Goal: Task Accomplishment & Management: Manage account settings

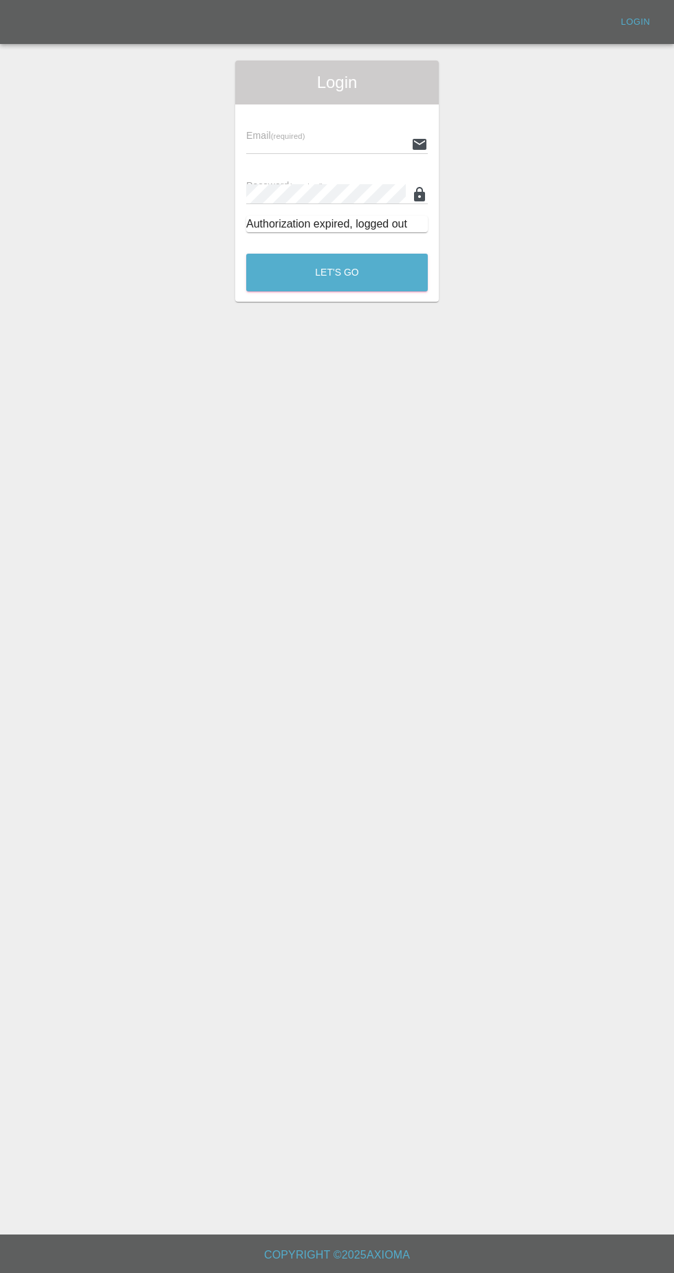
click at [317, 144] on input "text" at bounding box center [325, 144] width 159 height 20
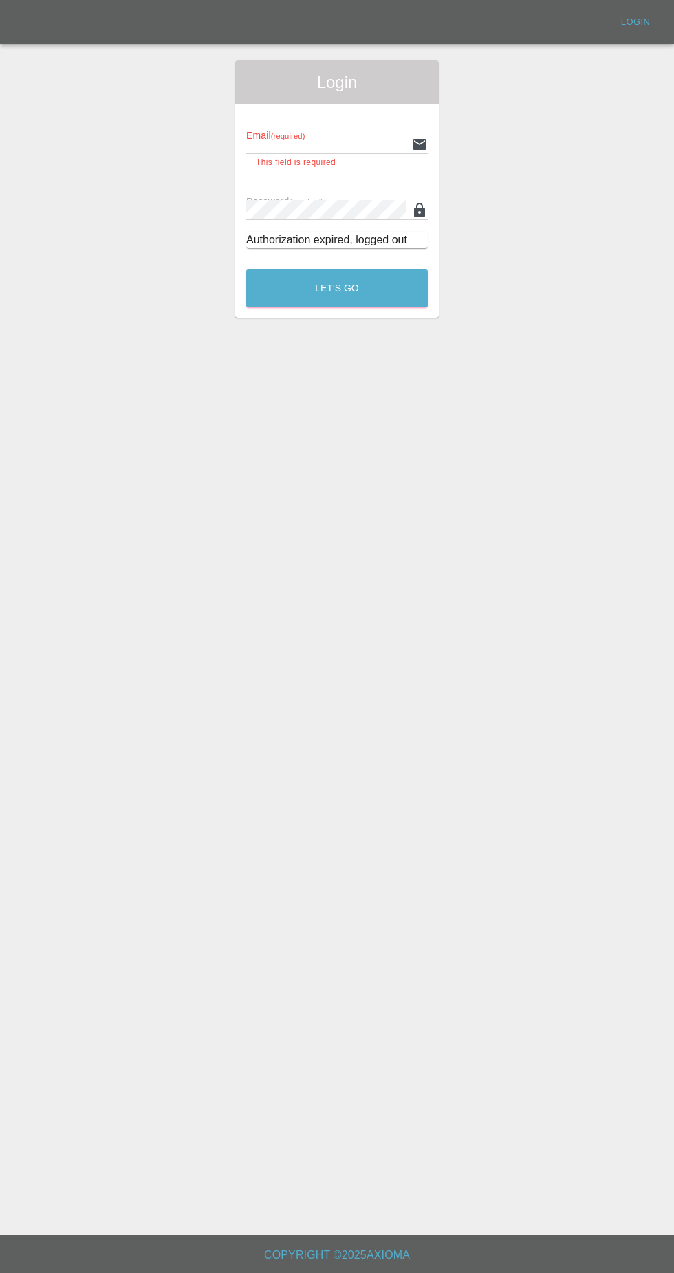
type input "[EMAIL_ADDRESS][DOMAIN_NAME]"
click at [246, 269] on button "Let's Go" at bounding box center [336, 288] width 181 height 38
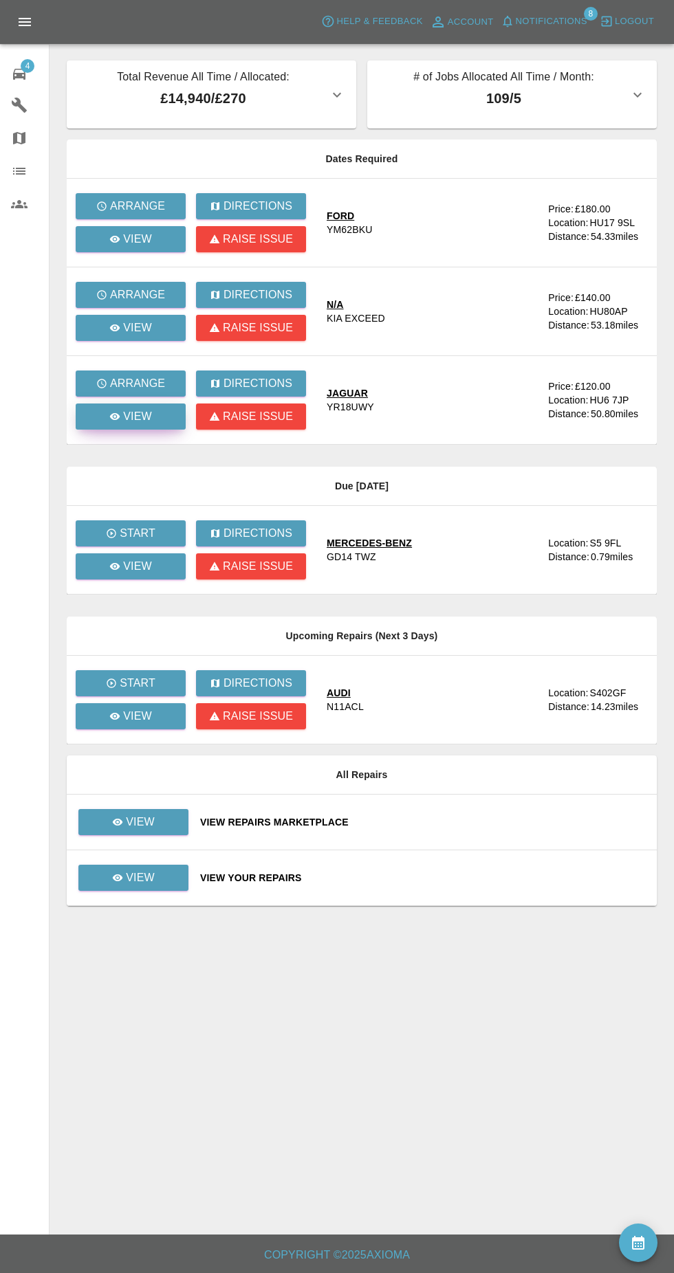
click at [142, 423] on p "View" at bounding box center [137, 416] width 29 height 16
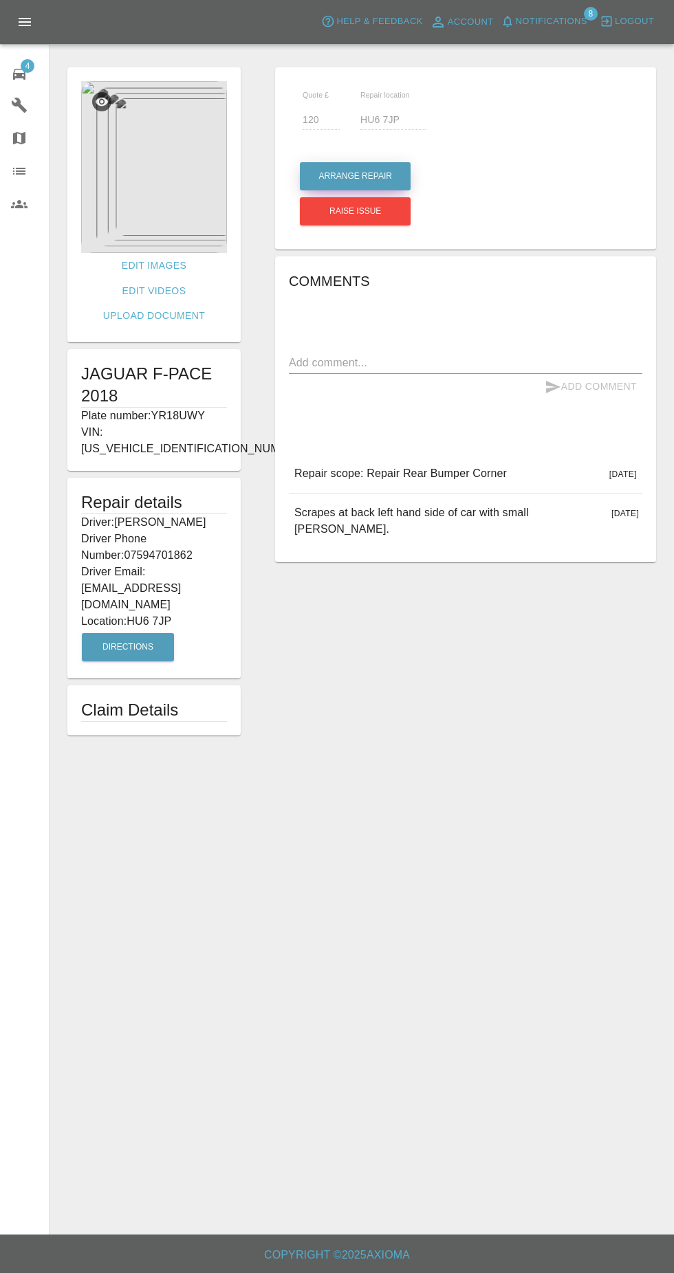
click at [371, 176] on button "Arrange Repair" at bounding box center [355, 176] width 111 height 28
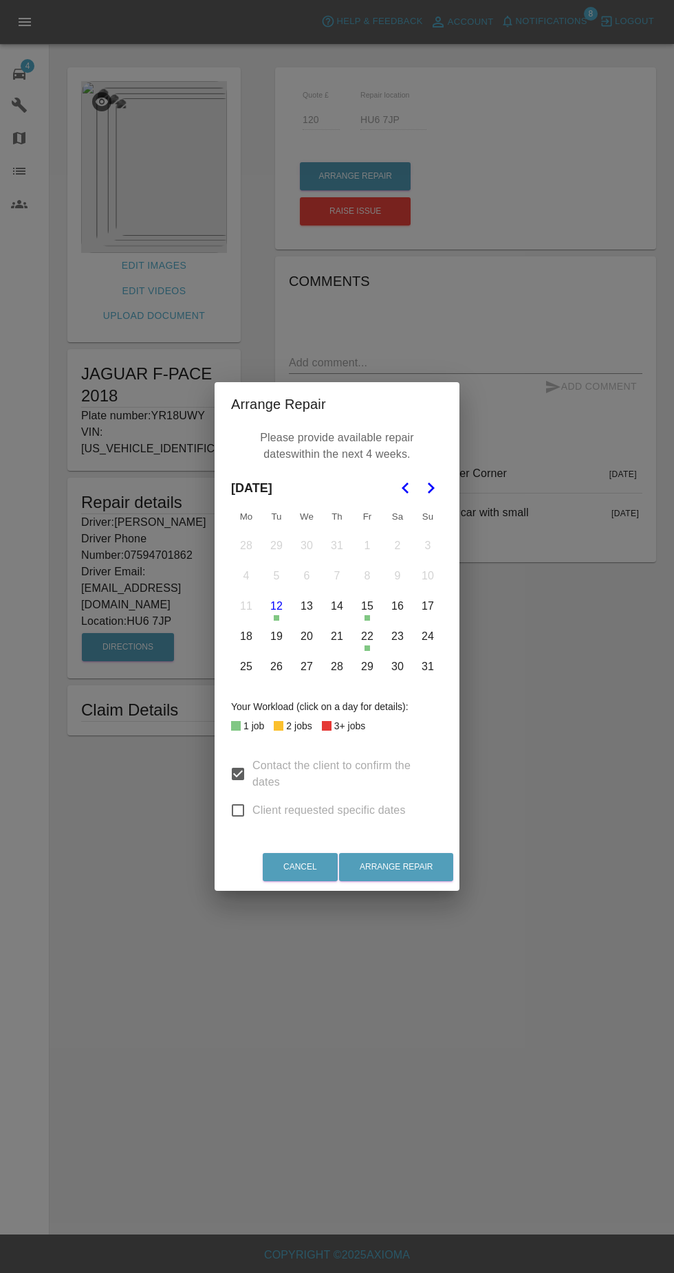
click at [430, 488] on icon "Go to the Next Month" at bounding box center [430, 488] width 16 height 16
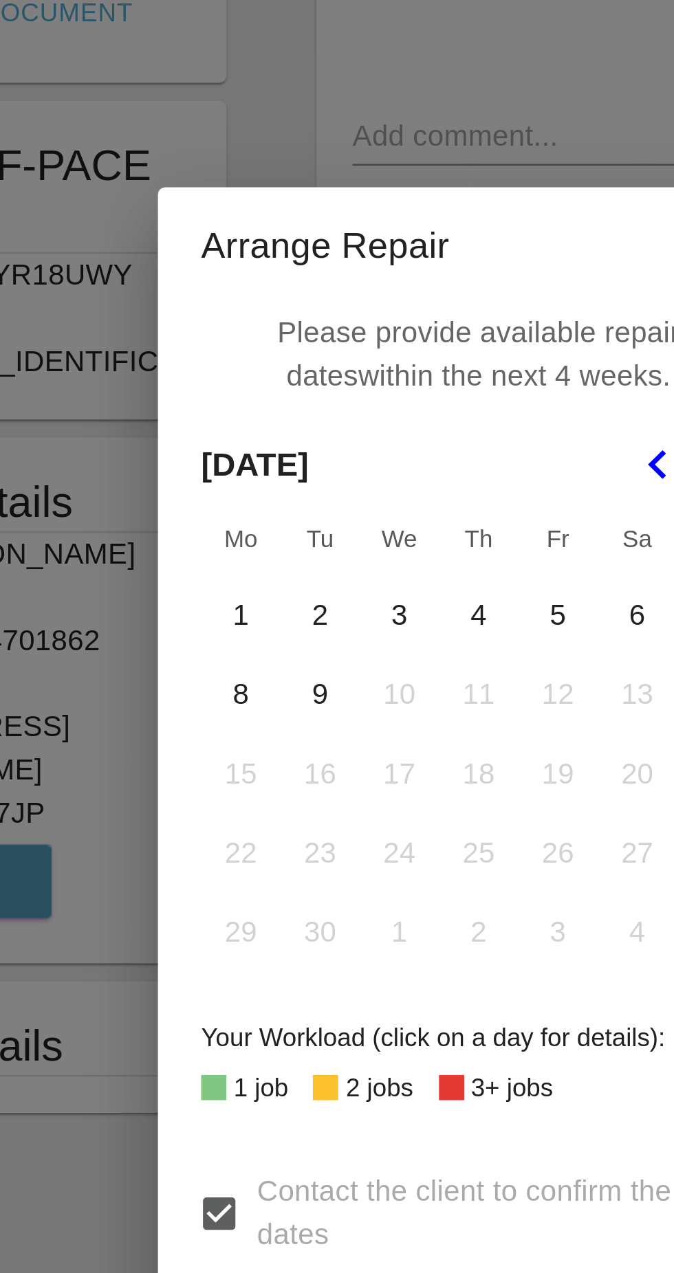
scroll to position [1, 0]
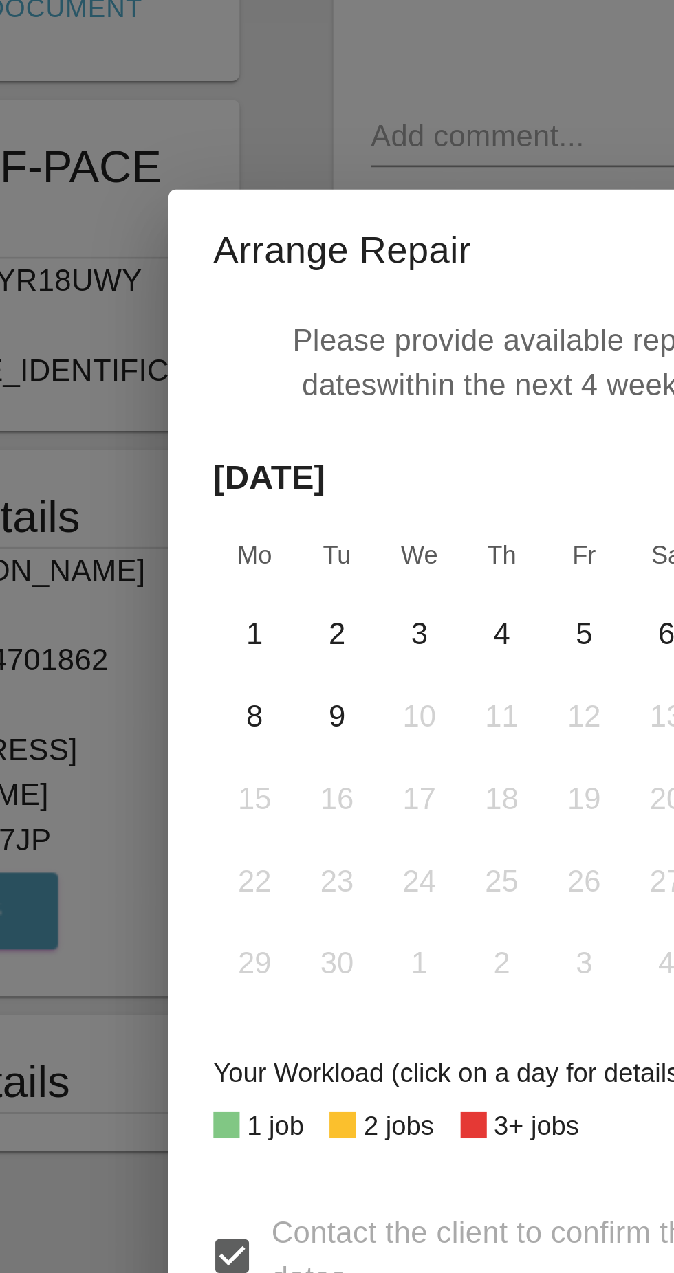
click at [252, 496] on span "[DATE]" at bounding box center [251, 488] width 41 height 30
click at [244, 543] on button "1" at bounding box center [246, 545] width 29 height 29
click at [273, 550] on button "2" at bounding box center [276, 545] width 29 height 29
click at [305, 552] on button "3" at bounding box center [306, 545] width 29 height 29
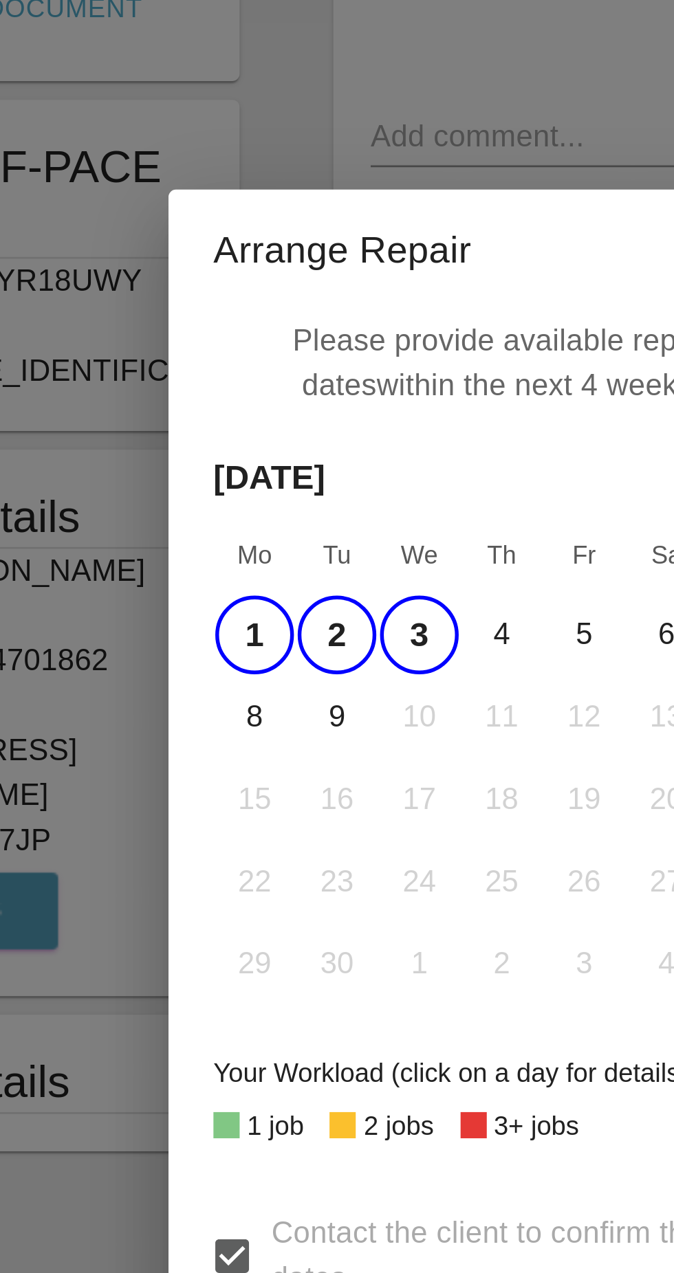
click at [336, 548] on button "4" at bounding box center [336, 545] width 29 height 29
click at [366, 547] on button "5" at bounding box center [367, 545] width 29 height 29
click at [243, 571] on button "8" at bounding box center [246, 576] width 29 height 29
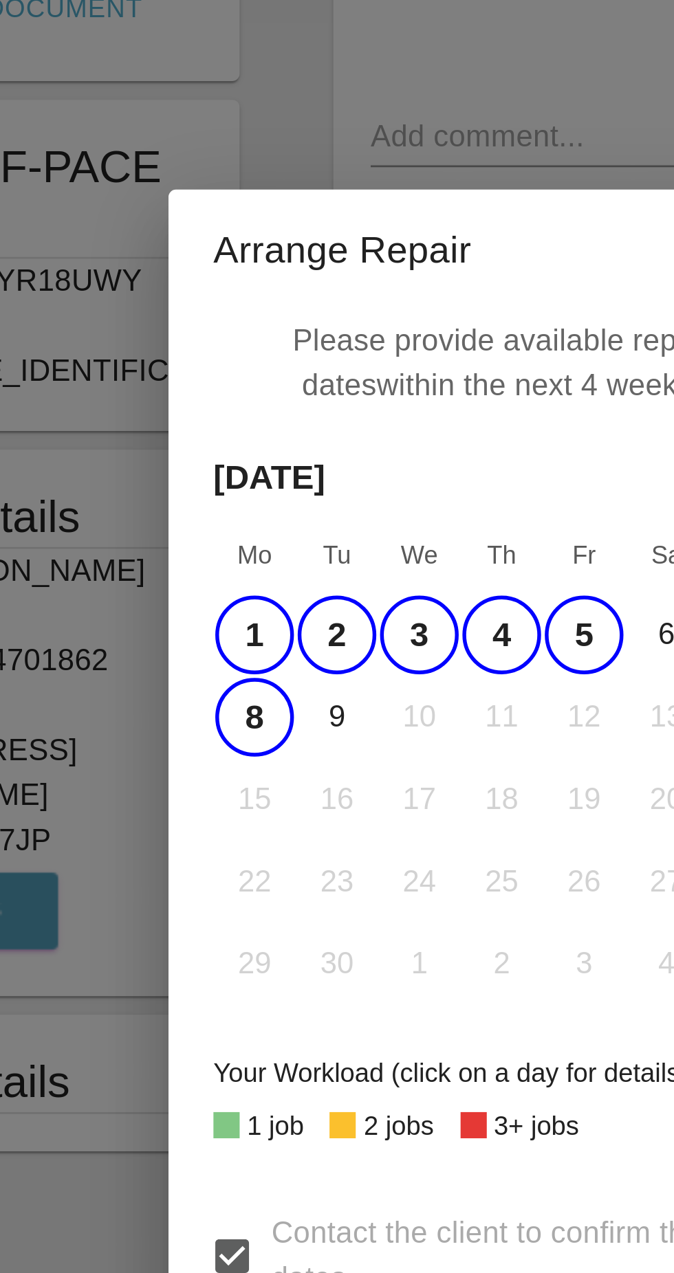
click at [275, 575] on button "9" at bounding box center [276, 576] width 29 height 29
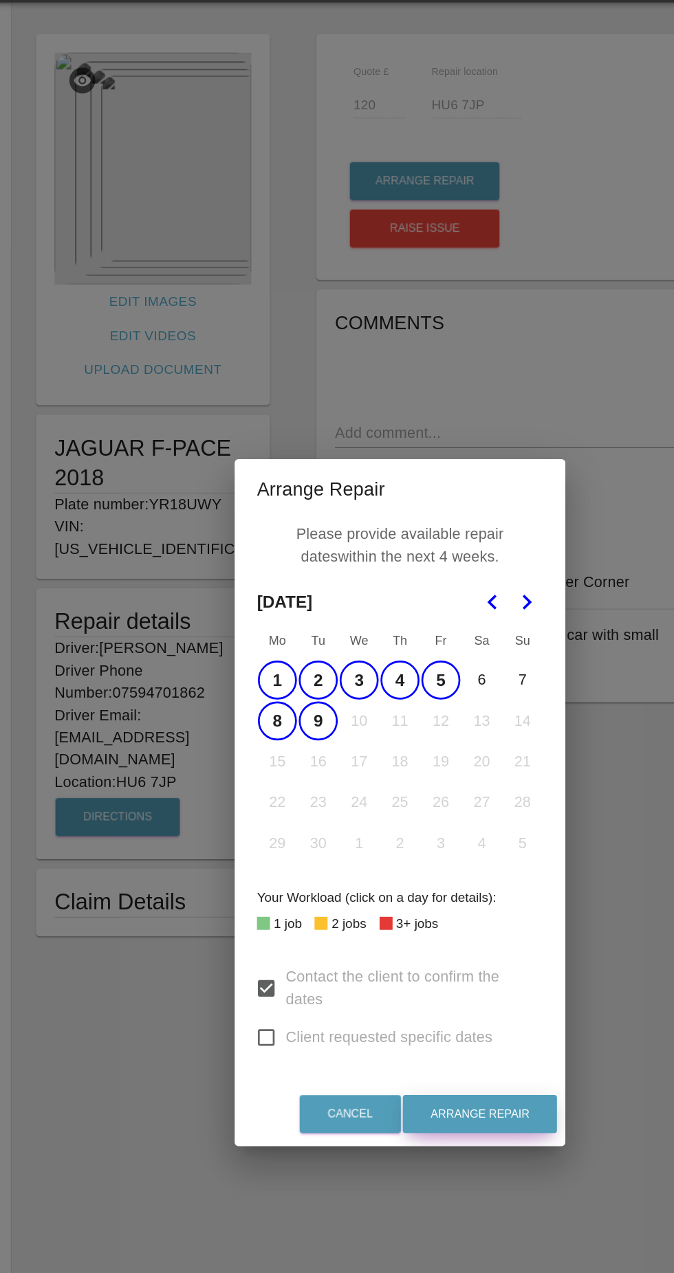
click at [398, 868] on button "Arrange Repair" at bounding box center [396, 867] width 114 height 28
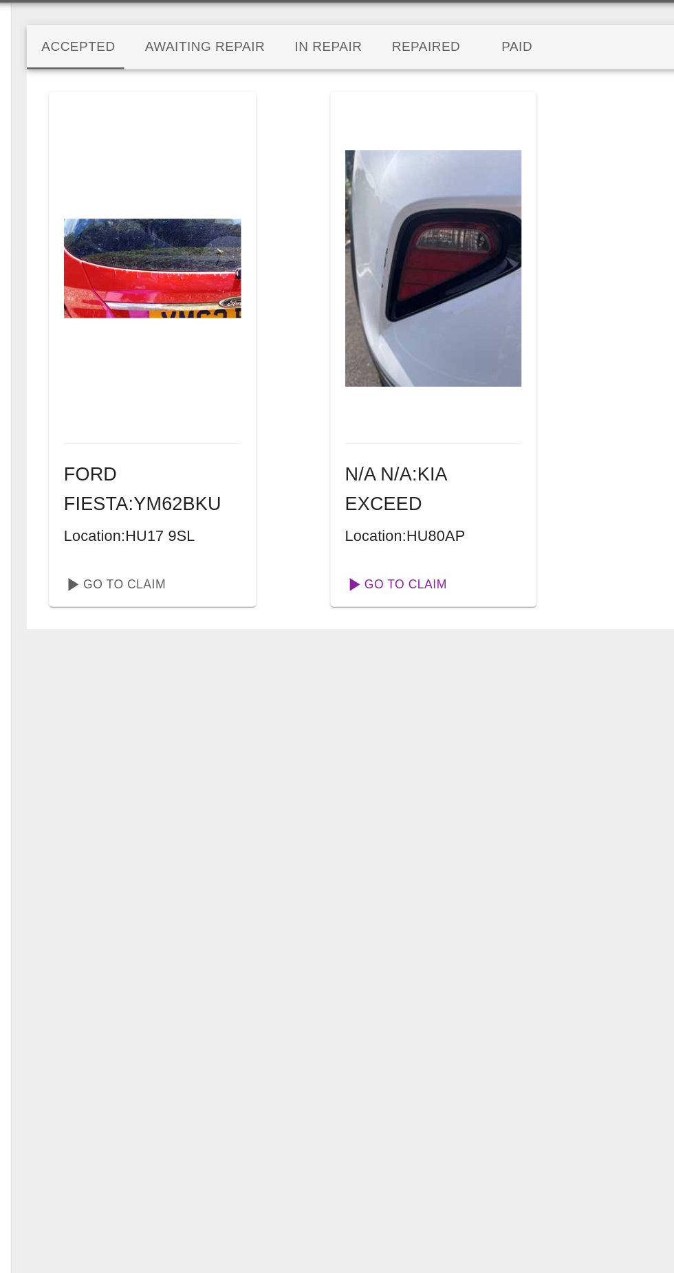
click at [332, 471] on link "Go To Claim" at bounding box center [333, 475] width 85 height 22
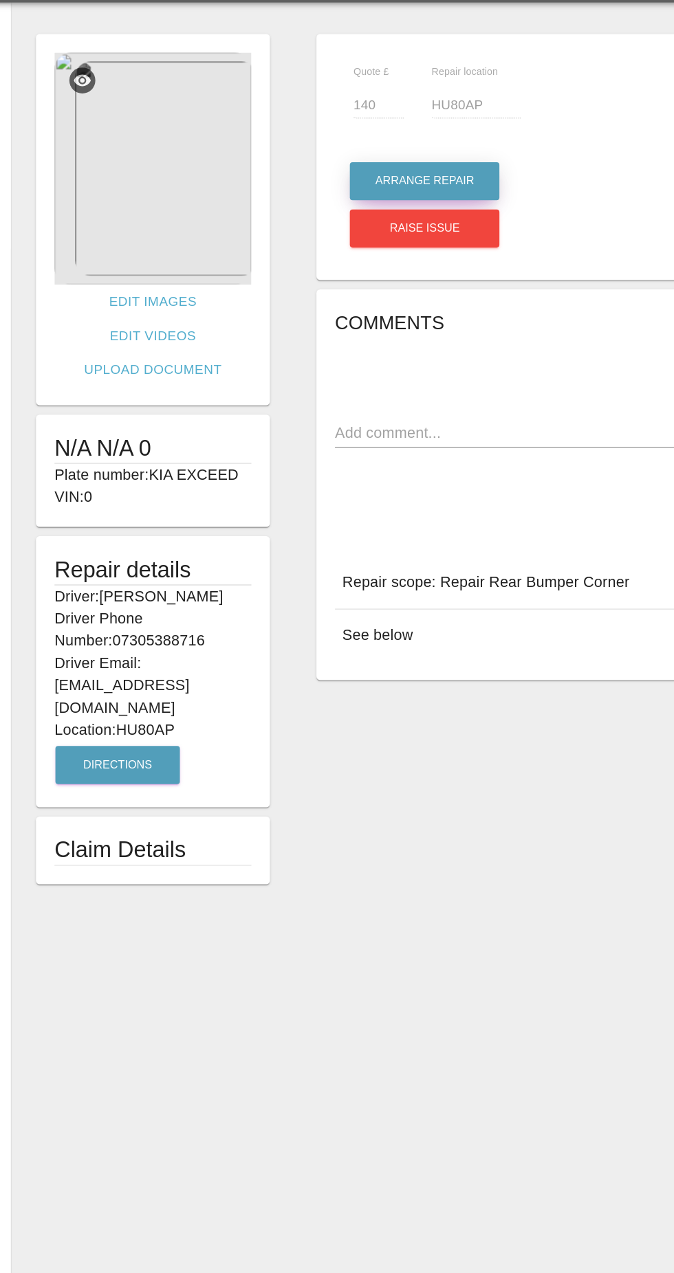
click at [340, 174] on button "Arrange Repair" at bounding box center [355, 176] width 111 height 28
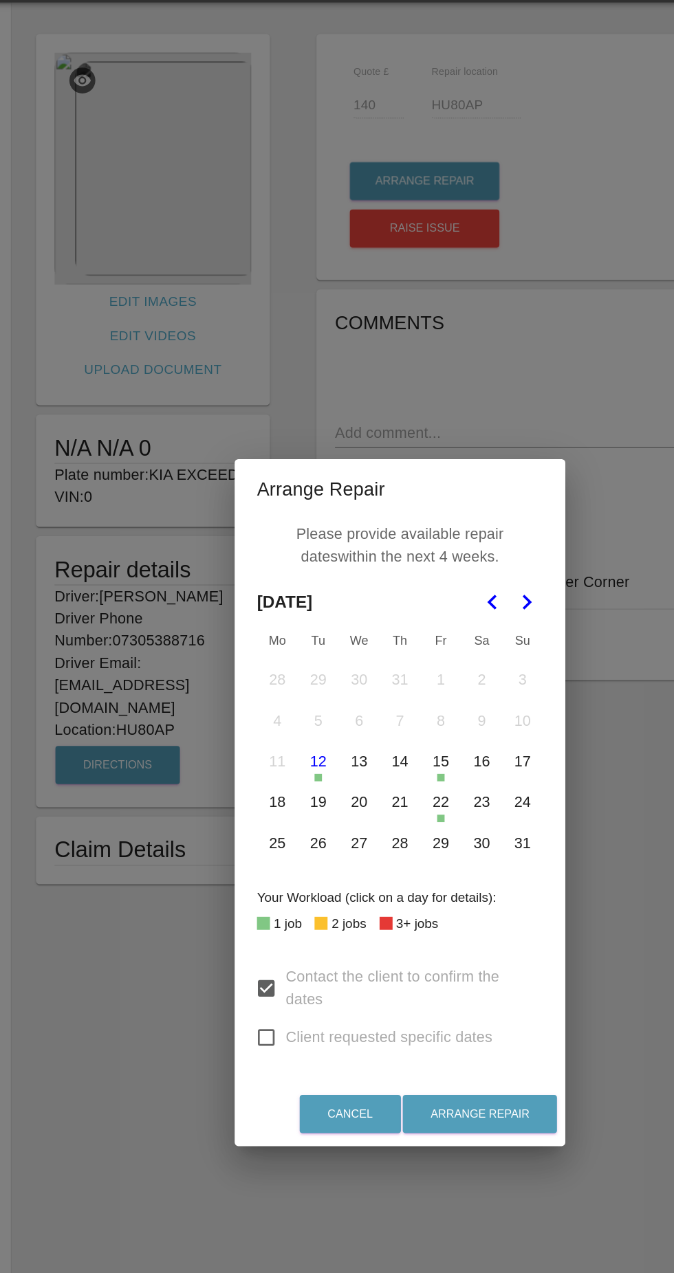
click at [431, 487] on polygon "Go to the Next Month" at bounding box center [431, 488] width 7 height 11
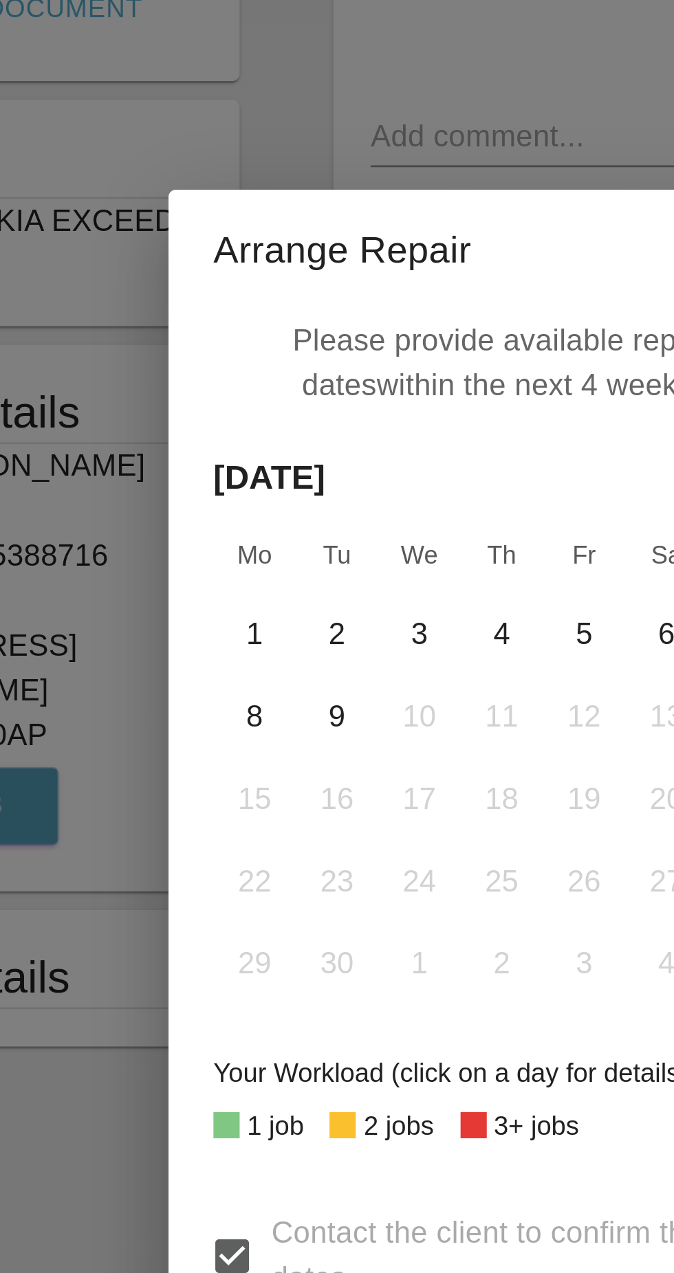
scroll to position [1, 0]
click at [285, 565] on td "9" at bounding box center [276, 576] width 30 height 30
click at [234, 543] on button "1" at bounding box center [246, 545] width 29 height 29
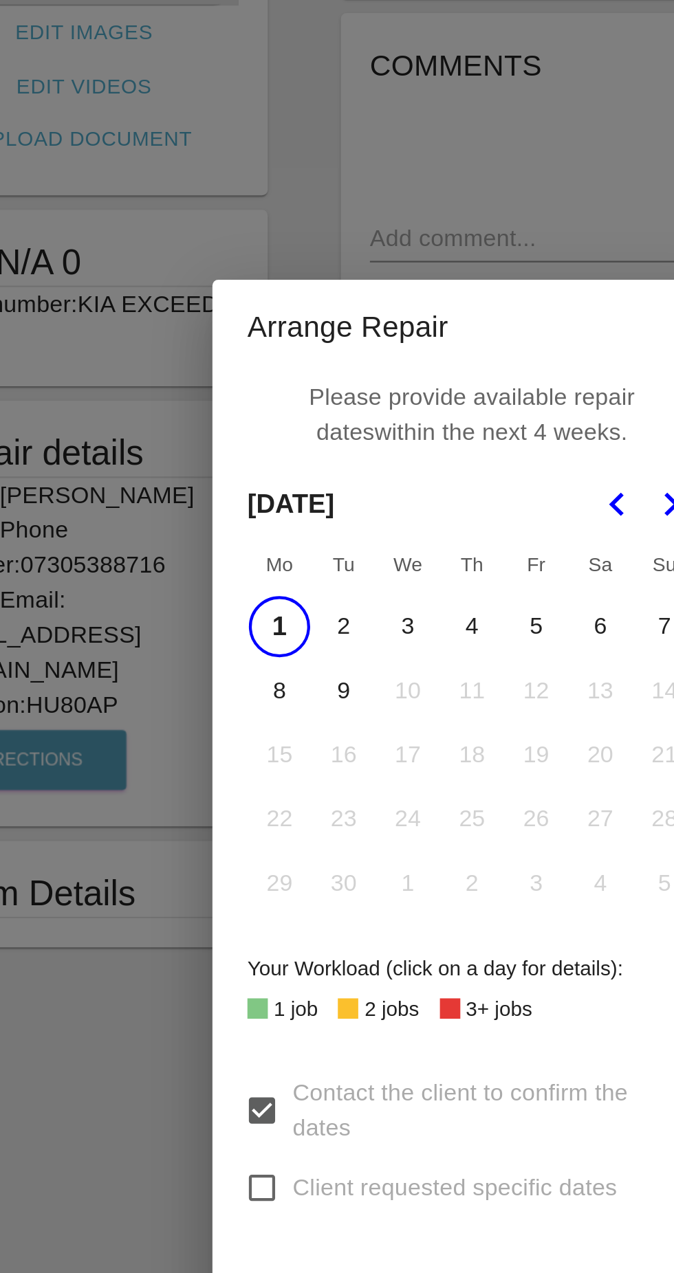
scroll to position [0, 0]
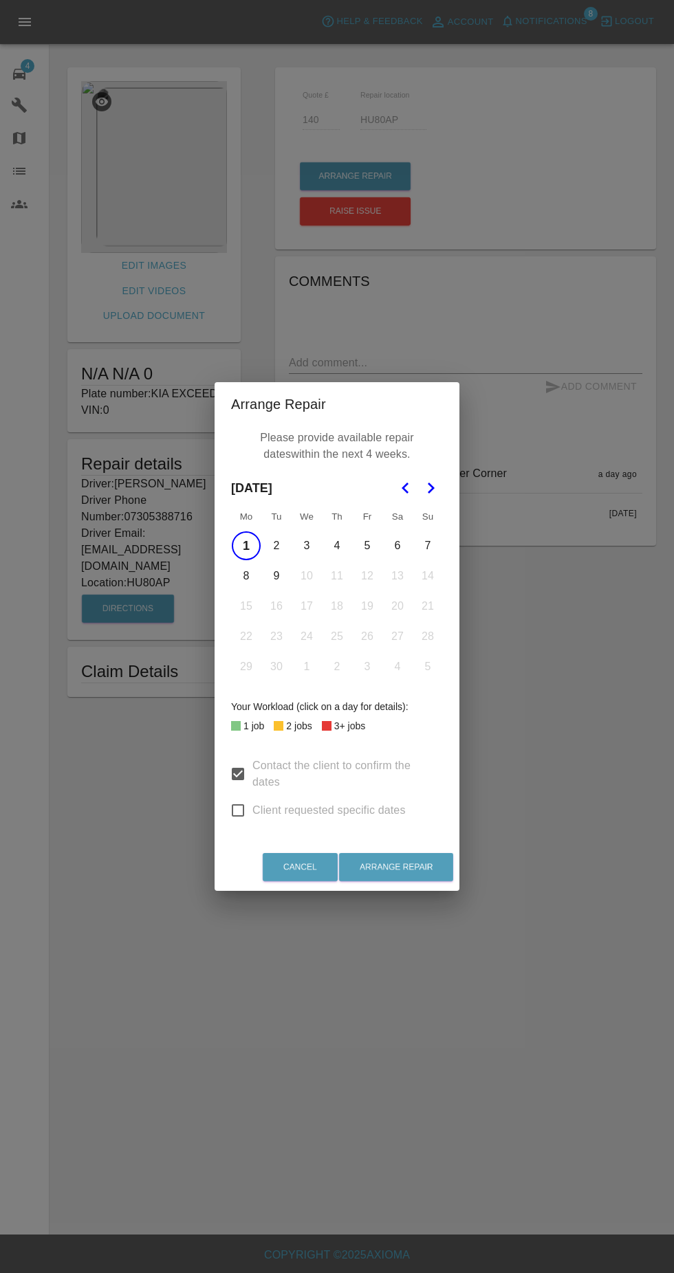
click at [516, 637] on div "Arrange Repair Please provide available repair dates within the next 4 weeks. […" at bounding box center [337, 636] width 674 height 1273
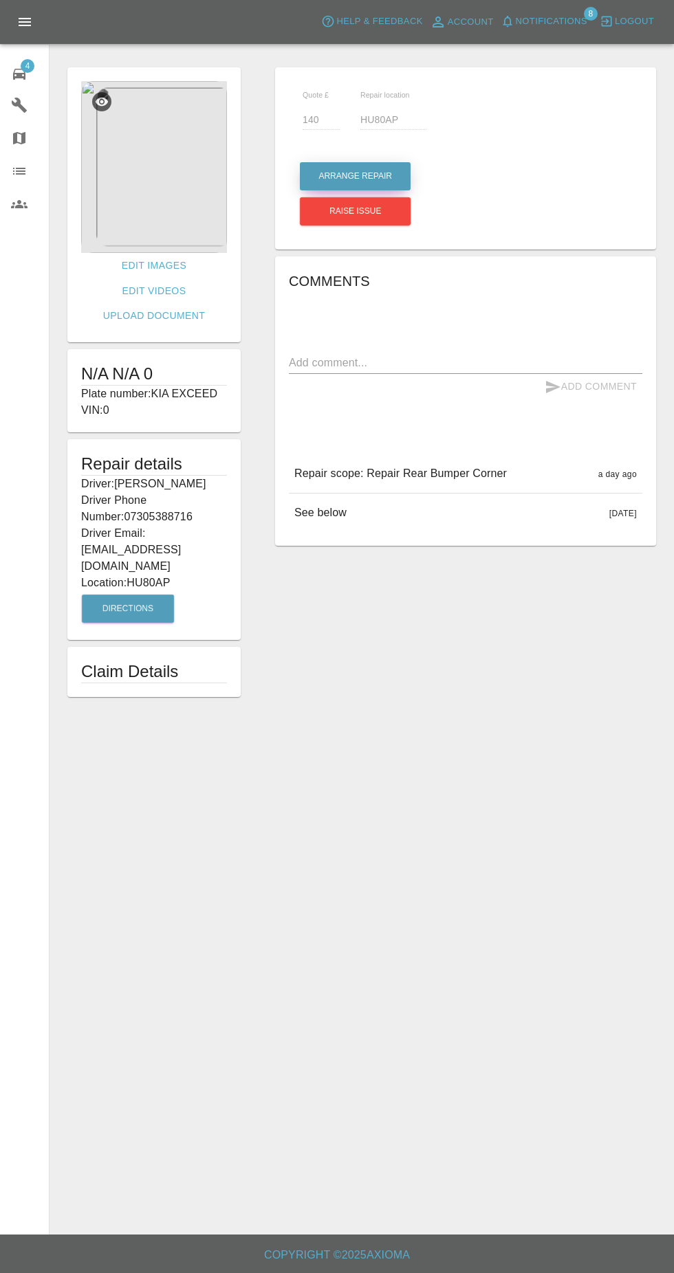
click at [373, 176] on button "Arrange Repair" at bounding box center [355, 176] width 111 height 28
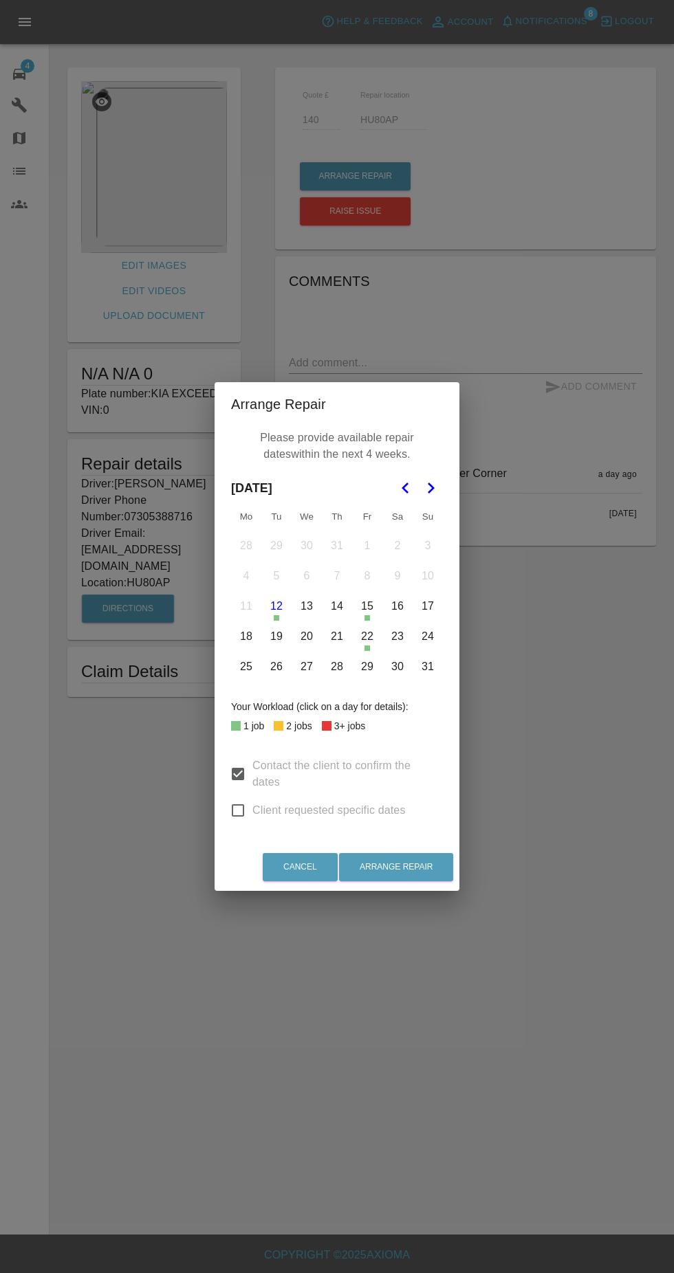
click at [430, 488] on icon "Go to the Next Month" at bounding box center [430, 488] width 16 height 16
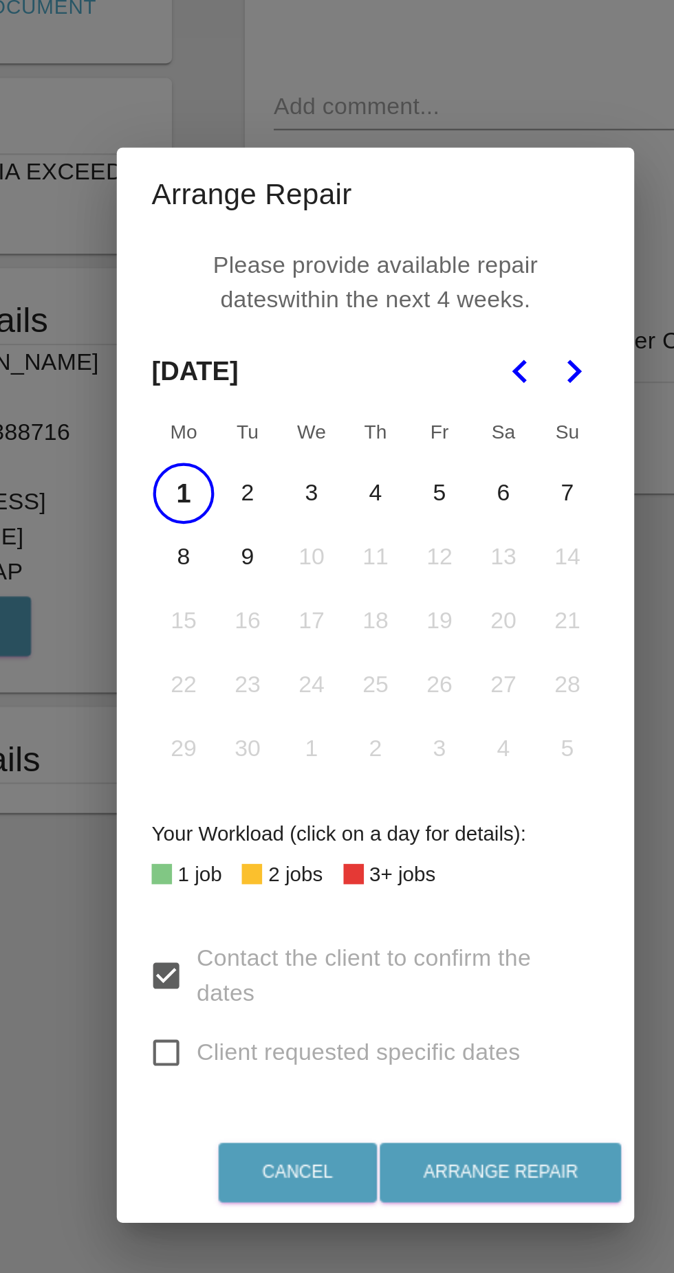
click at [242, 577] on button "8" at bounding box center [246, 576] width 29 height 29
click at [275, 582] on button "9" at bounding box center [276, 576] width 29 height 29
click at [277, 548] on button "2" at bounding box center [276, 545] width 29 height 29
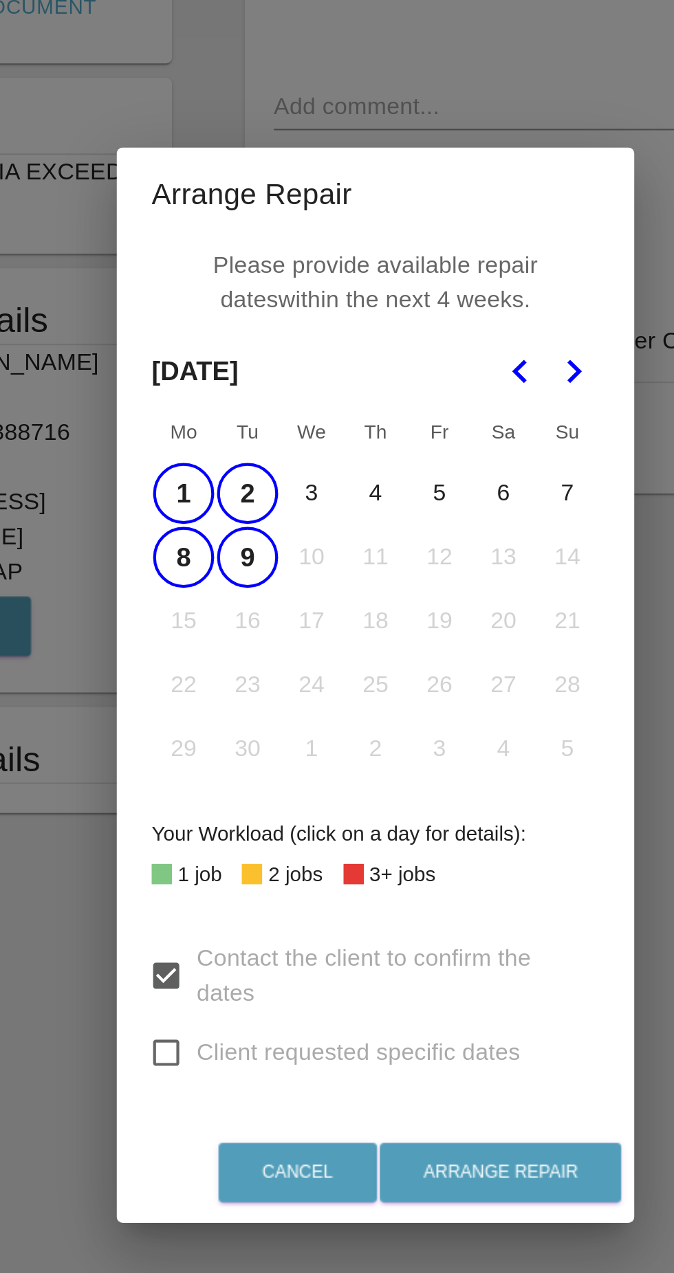
click at [312, 549] on button "3" at bounding box center [306, 545] width 29 height 29
click at [338, 553] on button "4" at bounding box center [336, 545] width 29 height 29
click at [369, 551] on button "5" at bounding box center [367, 545] width 29 height 29
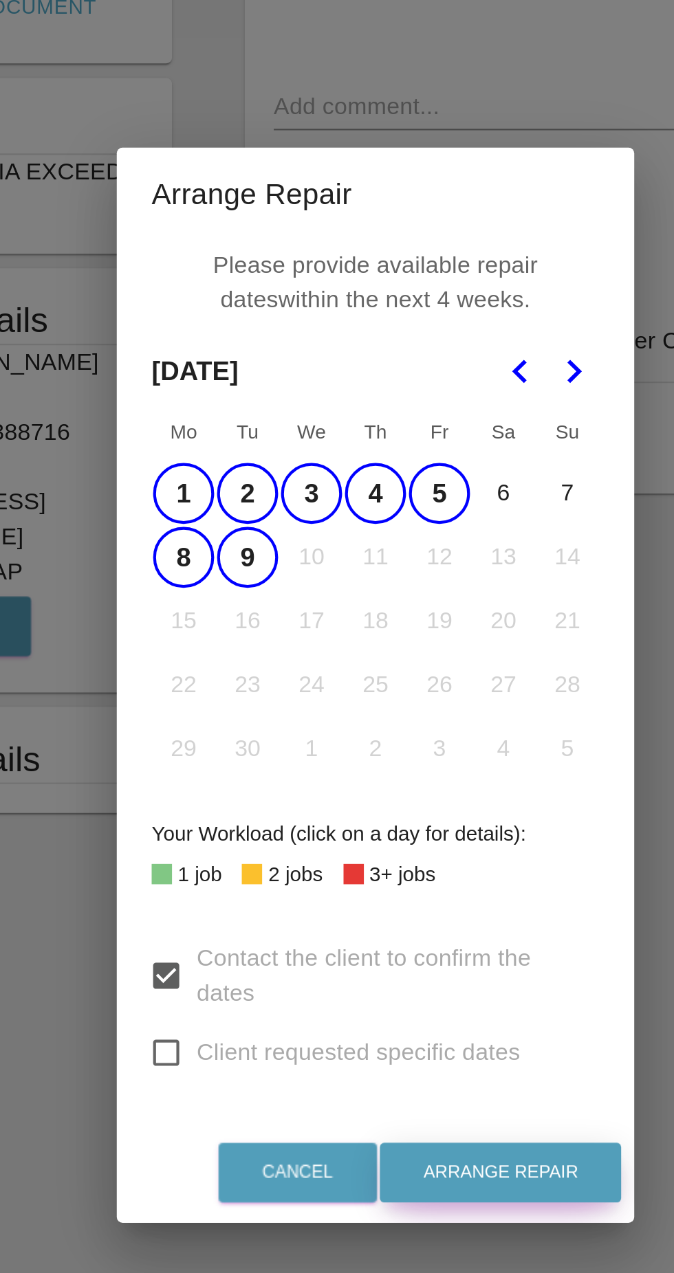
click at [395, 872] on button "Arrange Repair" at bounding box center [396, 867] width 114 height 28
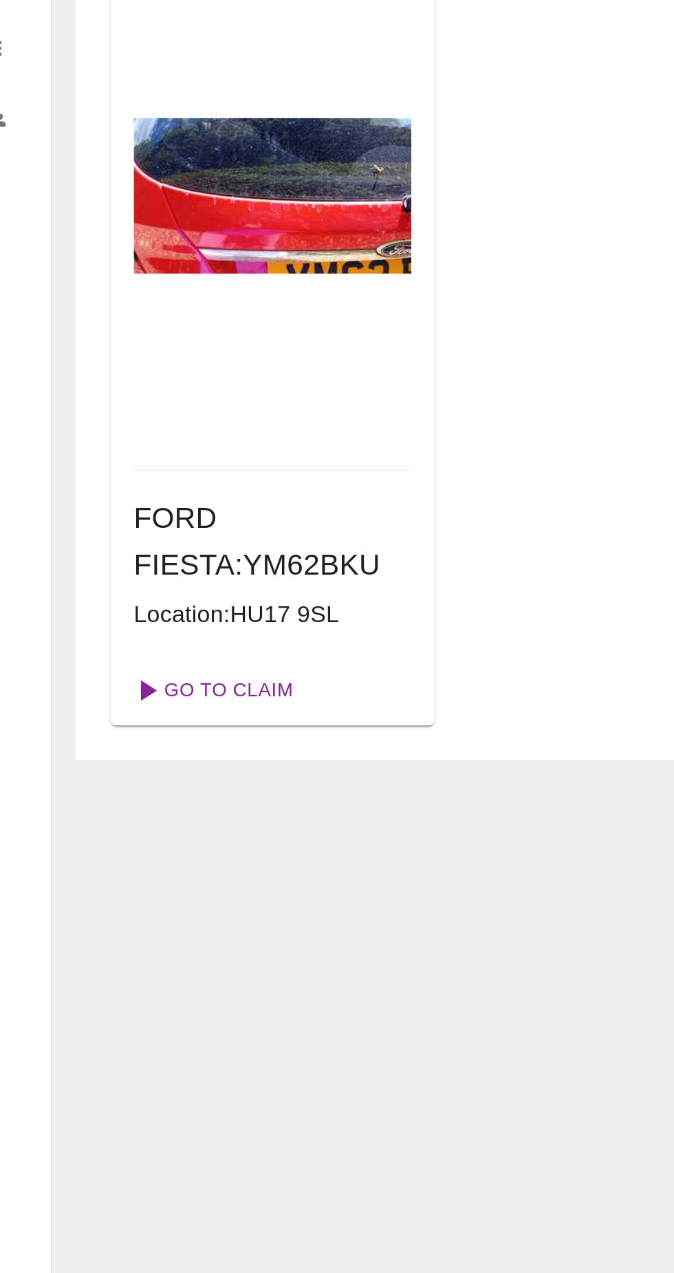
click at [124, 476] on link "Go To Claim" at bounding box center [124, 475] width 85 height 22
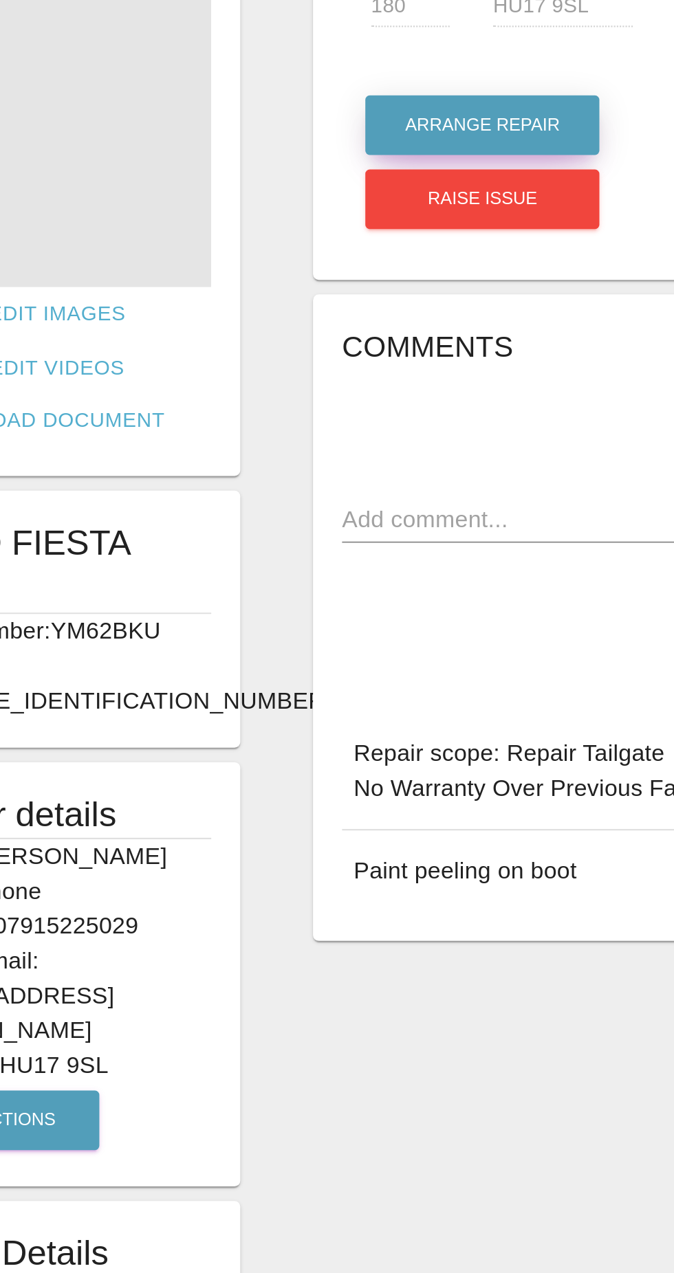
click at [322, 173] on button "Arrange Repair" at bounding box center [355, 176] width 111 height 28
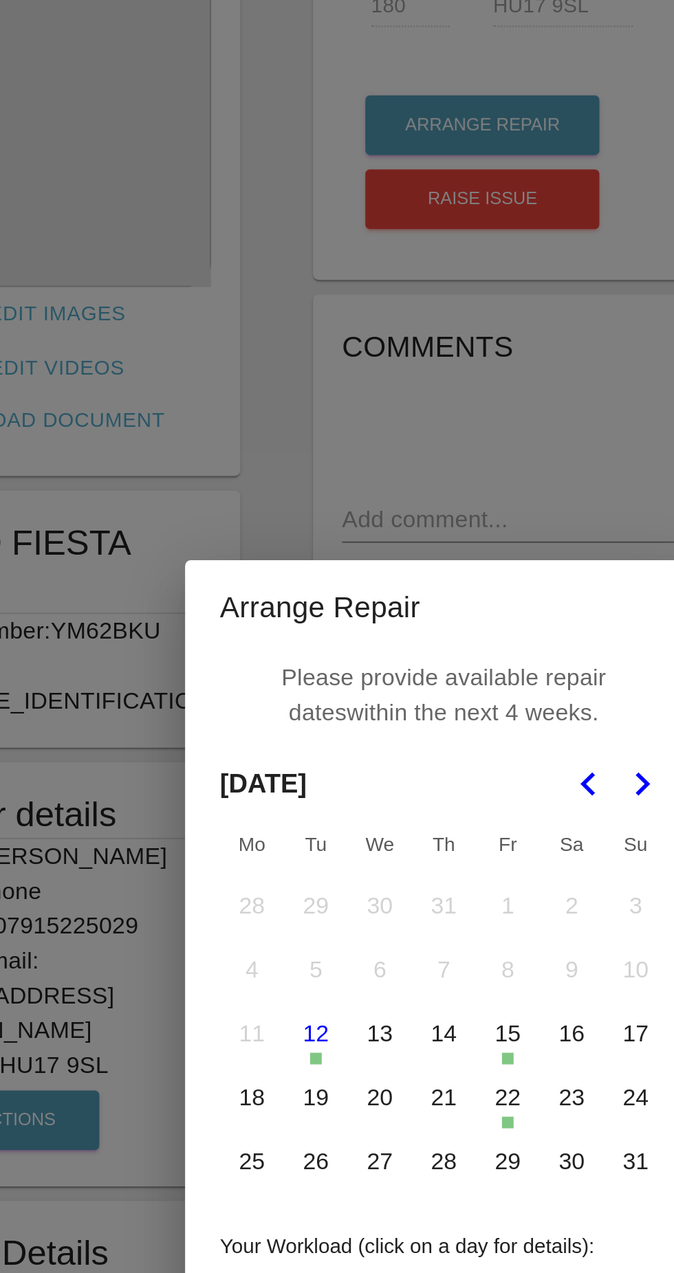
click at [428, 494] on icon "Go to the Next Month" at bounding box center [430, 488] width 16 height 16
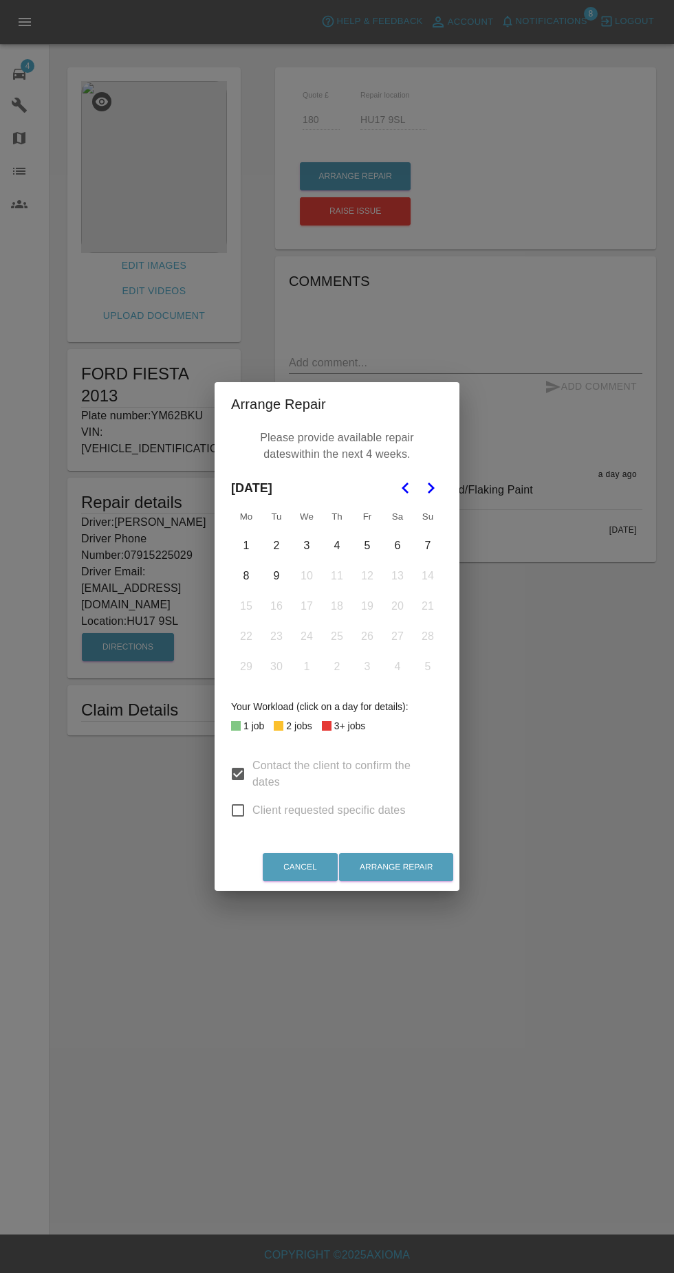
click at [276, 547] on button "2" at bounding box center [276, 545] width 29 height 29
click at [246, 546] on button "1" at bounding box center [246, 545] width 29 height 29
click at [307, 546] on button "3" at bounding box center [306, 545] width 29 height 29
click at [367, 546] on button "5" at bounding box center [367, 545] width 29 height 29
click at [241, 579] on button "8" at bounding box center [246, 576] width 29 height 29
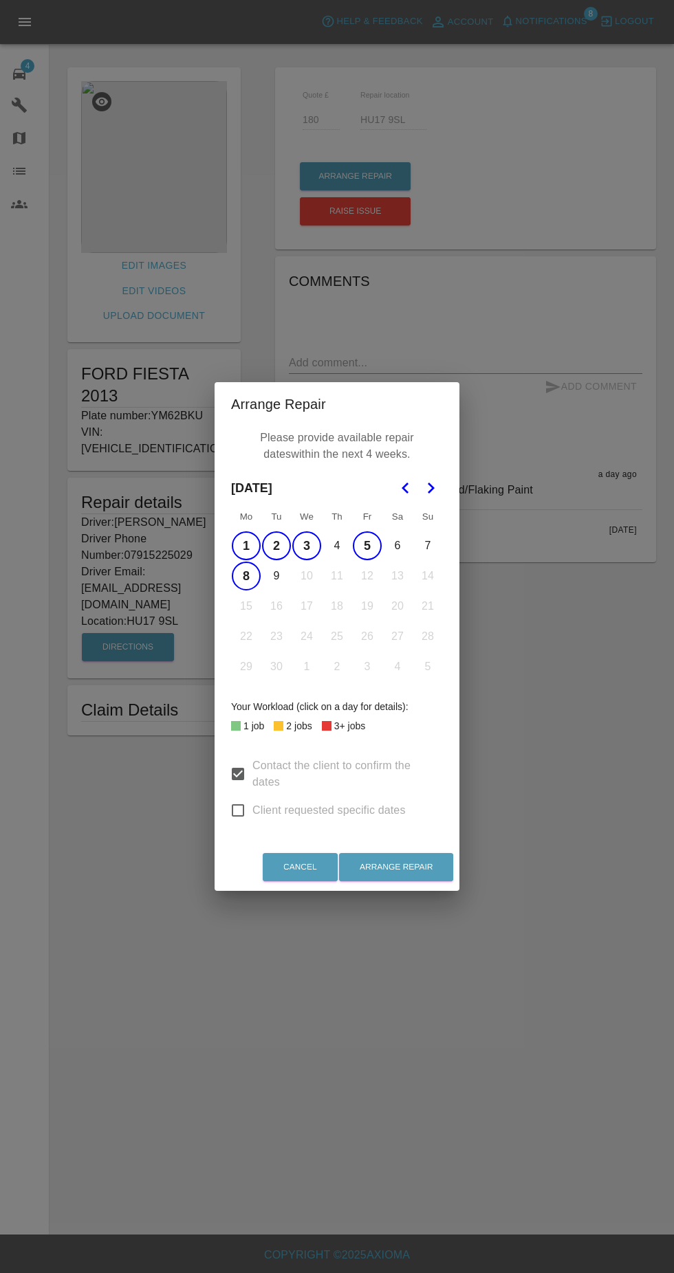
click at [276, 576] on button "9" at bounding box center [276, 576] width 29 height 29
click at [337, 546] on button "4" at bounding box center [336, 545] width 29 height 29
click at [400, 868] on button "Arrange Repair" at bounding box center [396, 867] width 114 height 28
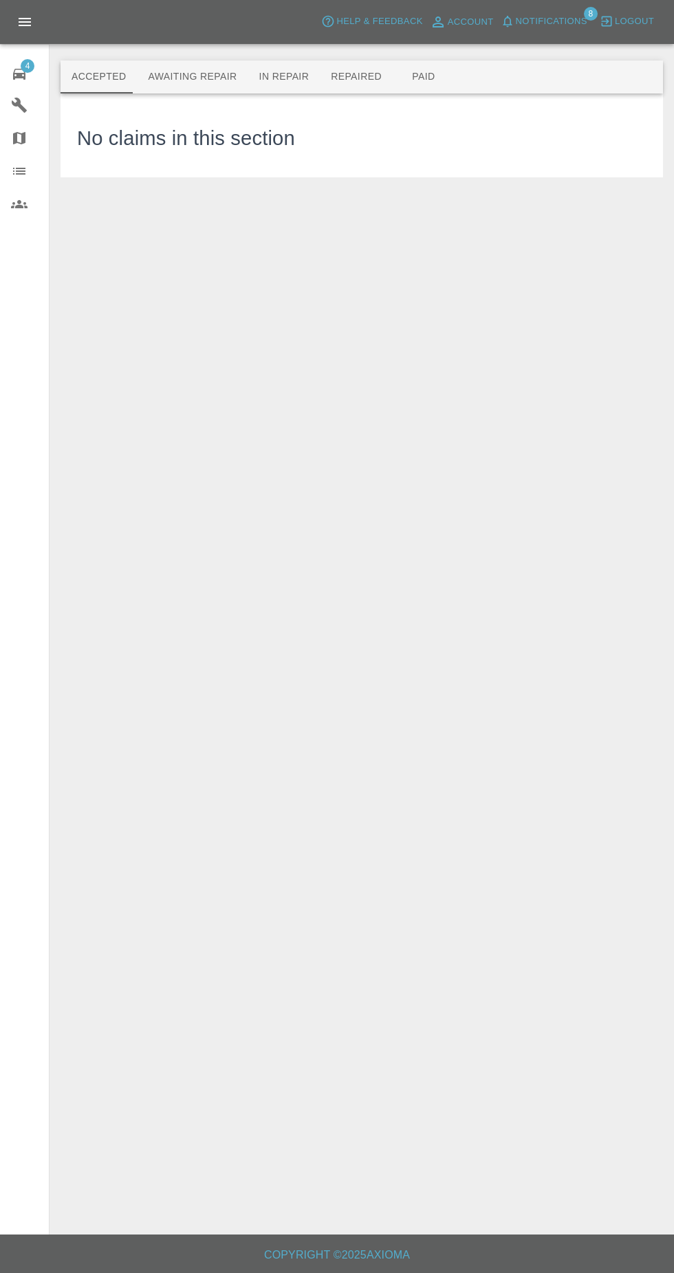
scroll to position [10, 0]
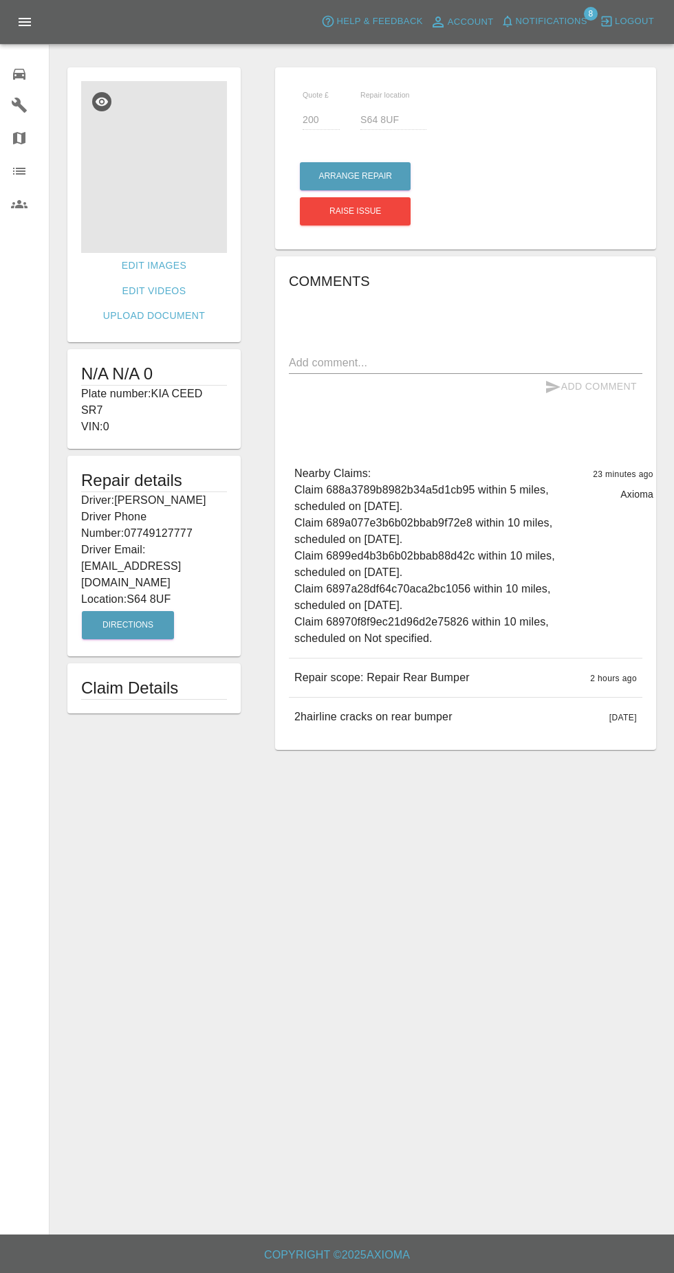
click at [175, 204] on img at bounding box center [154, 167] width 146 height 172
